Goal: Task Accomplishment & Management: Manage account settings

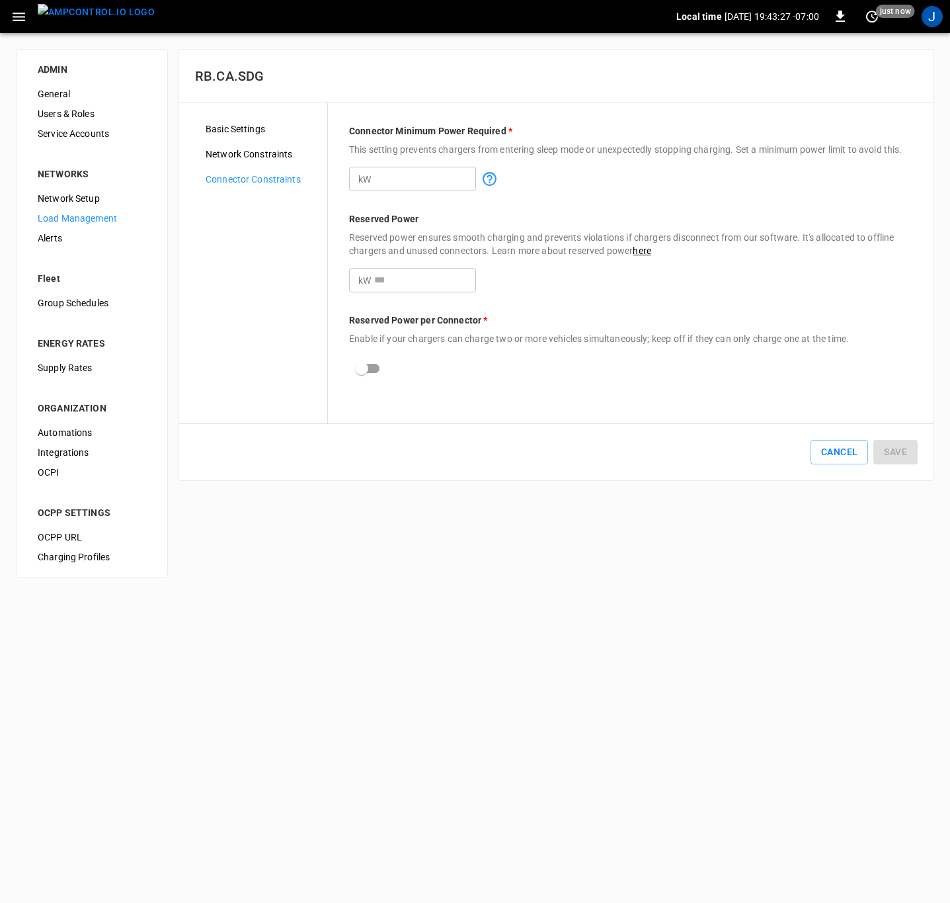
click at [246, 151] on span "Network Constraints" at bounding box center [261, 154] width 111 height 14
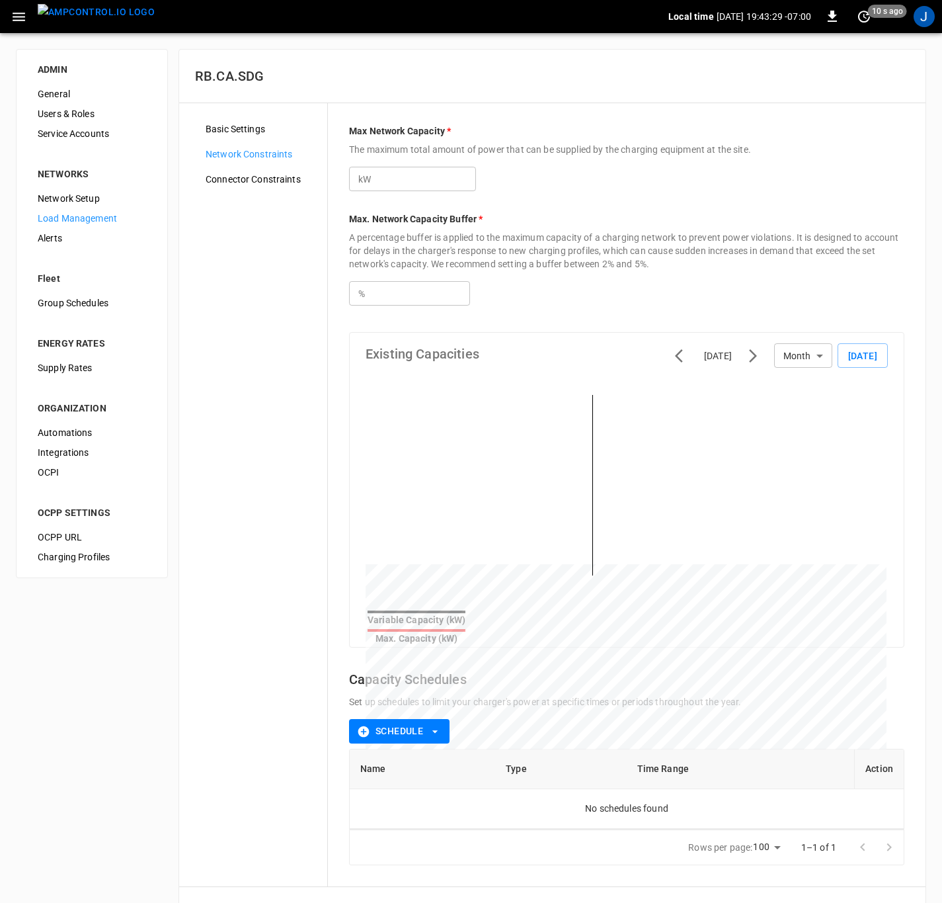
click at [397, 181] on input "**" at bounding box center [425, 179] width 102 height 24
type input "*"
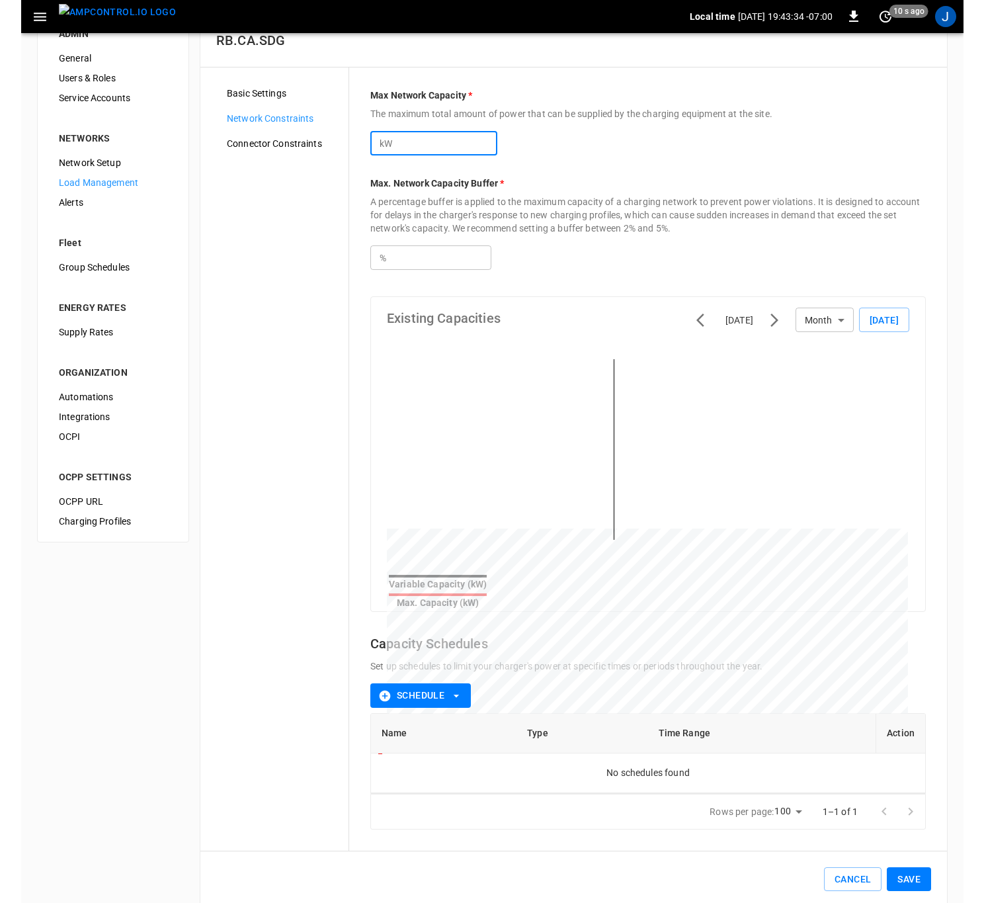
scroll to position [52, 0]
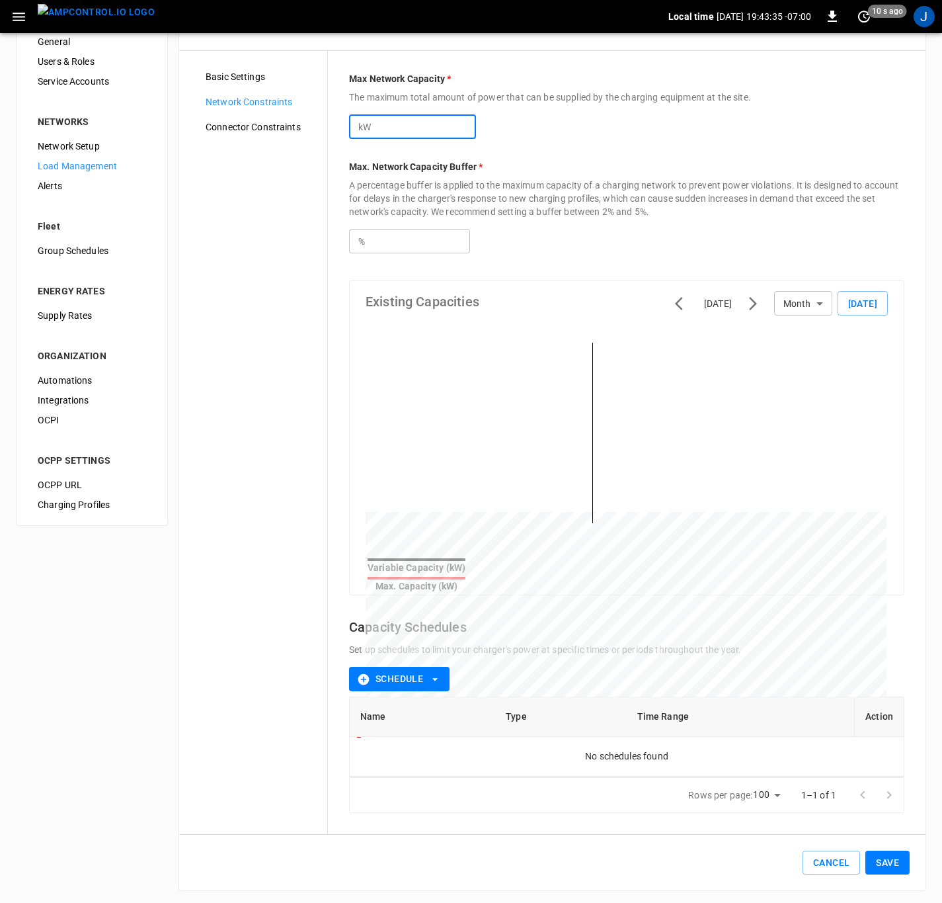
type input "***"
click at [893, 858] on button "Save" at bounding box center [888, 862] width 44 height 24
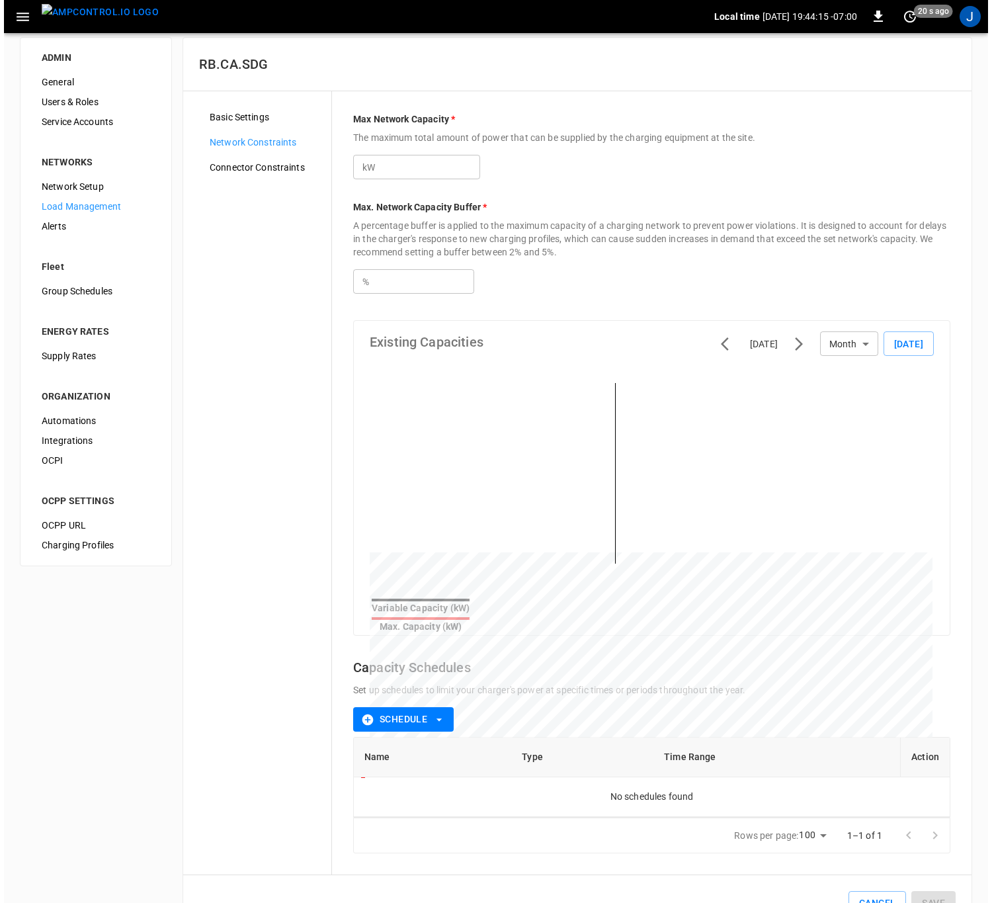
scroll to position [0, 0]
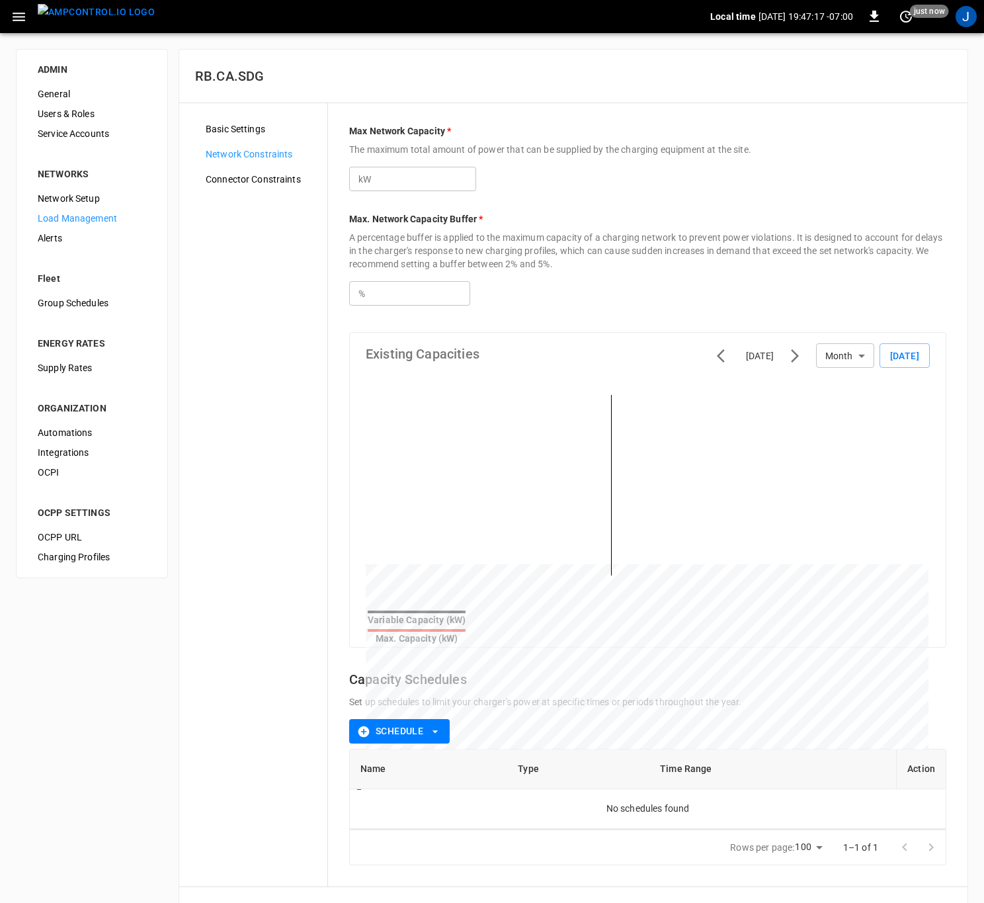
click at [17, 18] on icon "button" at bounding box center [19, 17] width 17 height 17
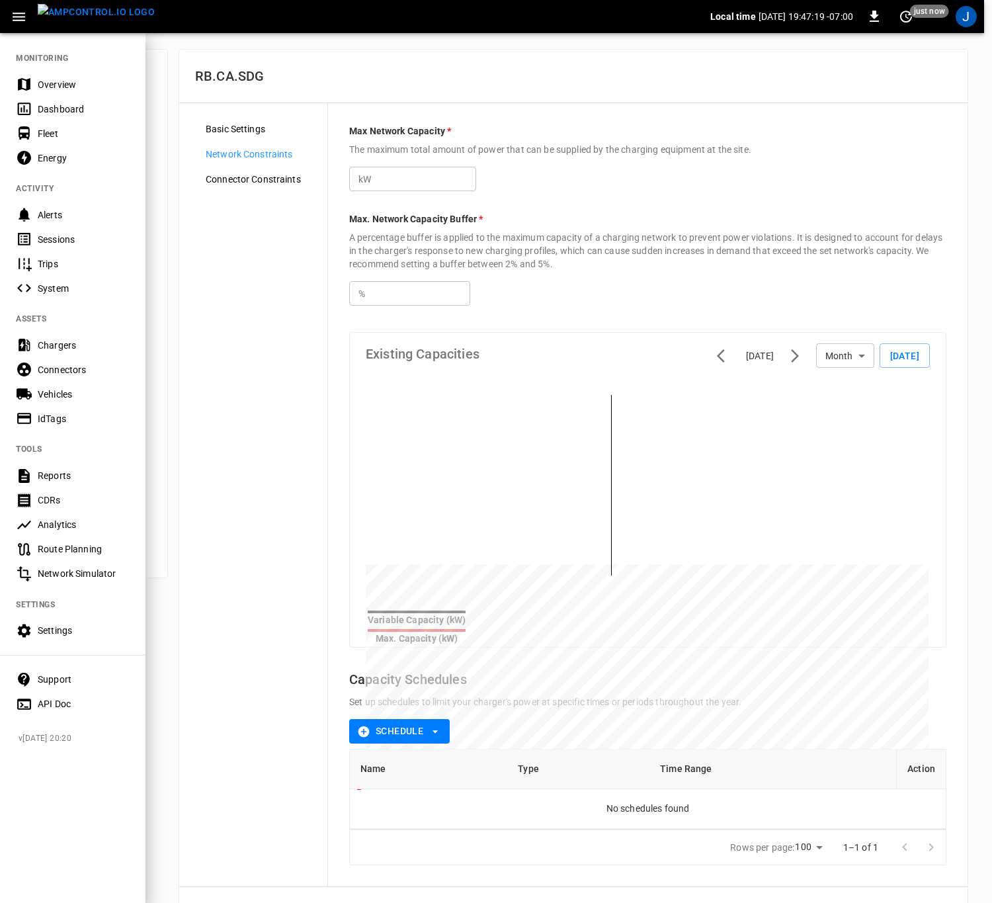
click at [48, 130] on div "Fleet" at bounding box center [84, 133] width 92 height 13
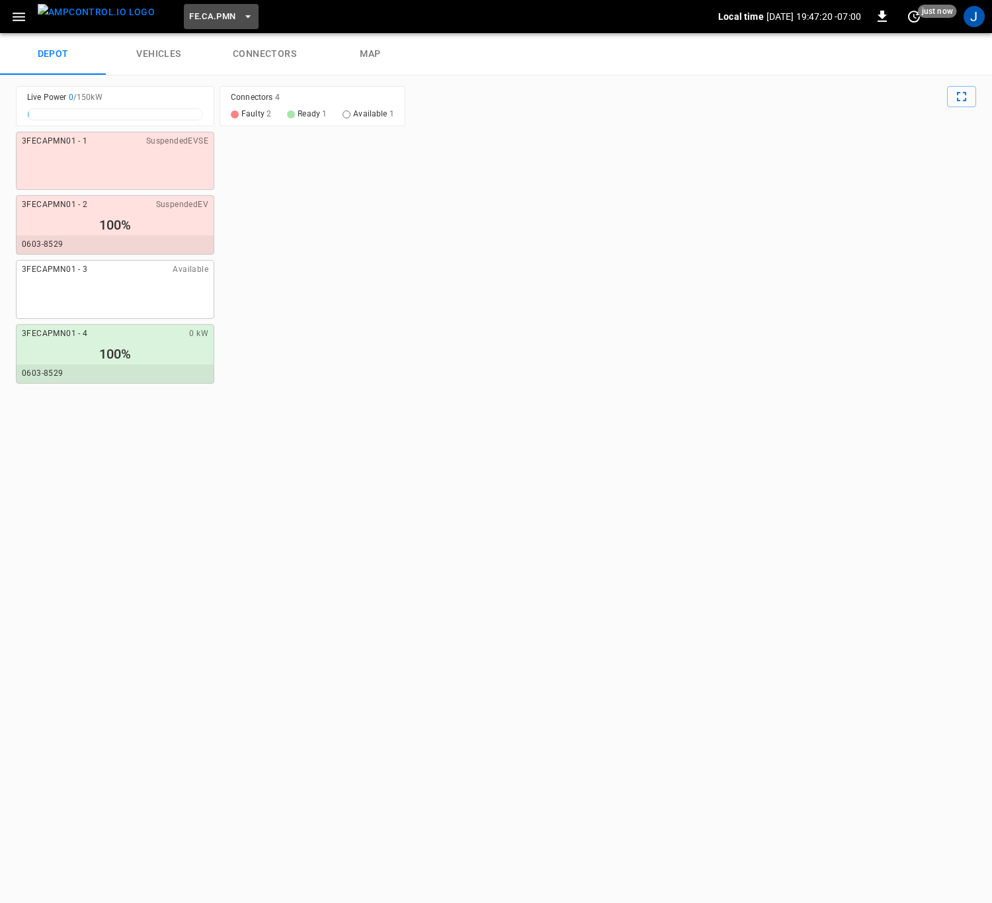
click at [241, 15] on icon "button" at bounding box center [247, 16] width 13 height 13
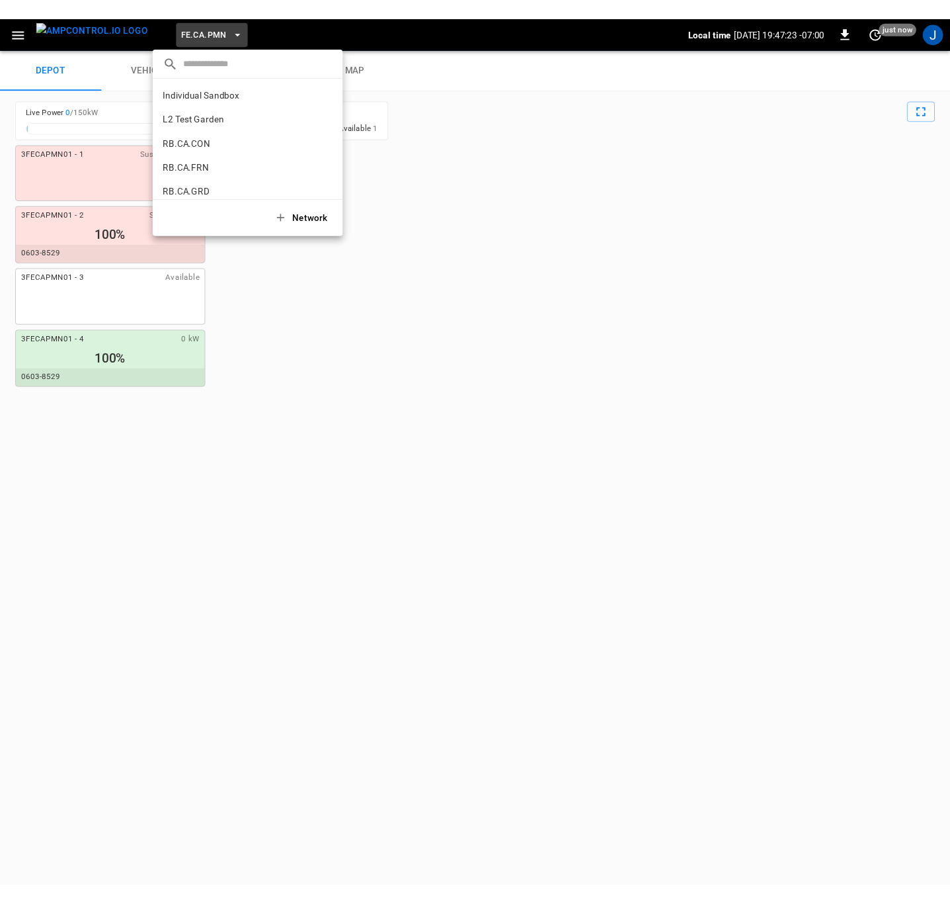
scroll to position [672, 0]
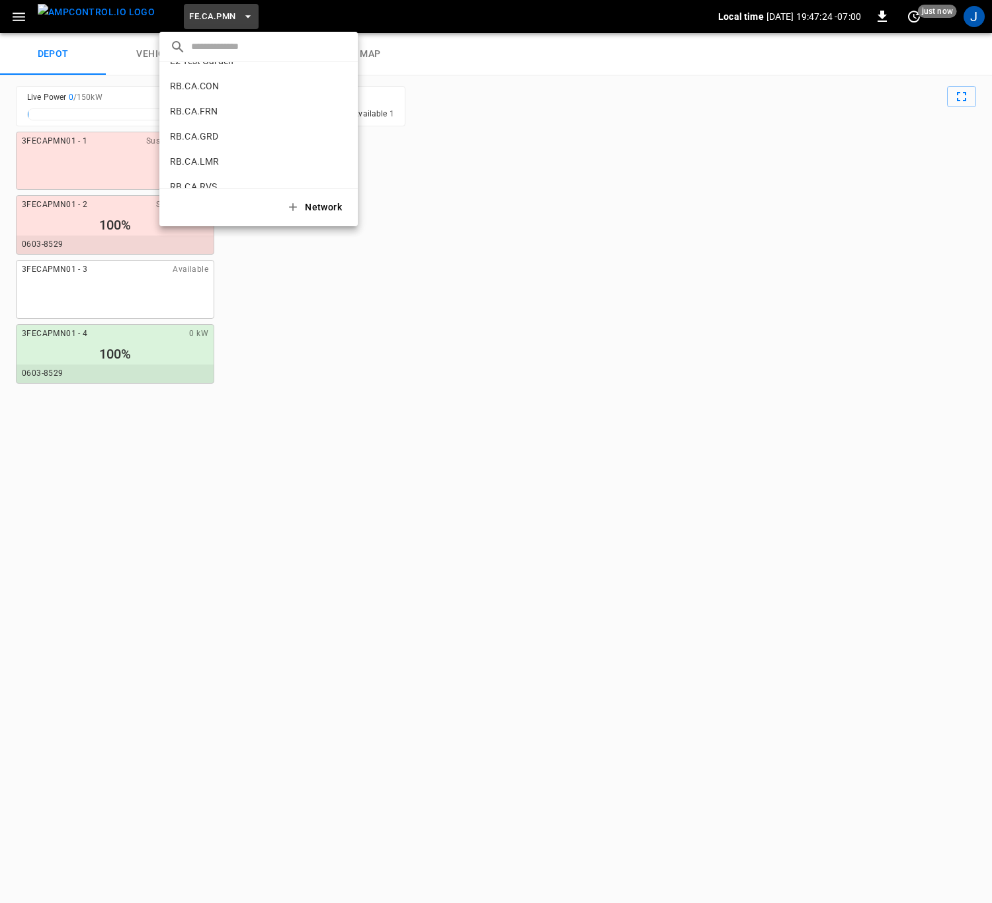
click at [199, 107] on p "RB.CA.FRN" at bounding box center [235, 110] width 131 height 13
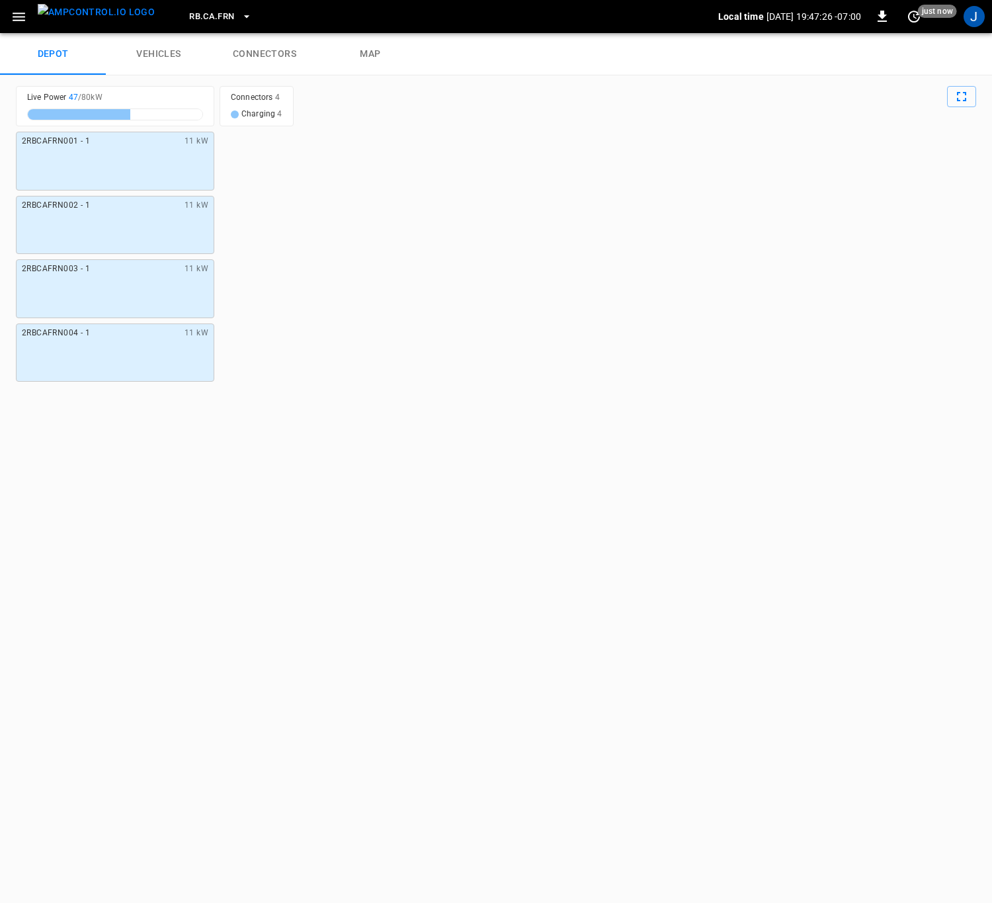
click at [266, 50] on link "connectors" at bounding box center [265, 54] width 106 height 42
